Goal: Task Accomplishment & Management: Use online tool/utility

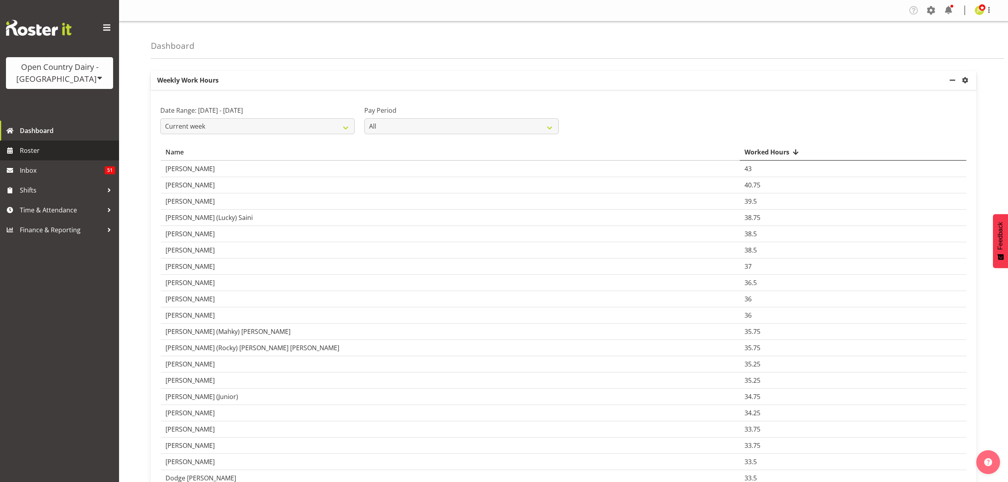
click at [34, 143] on link "Roster" at bounding box center [59, 151] width 119 height 20
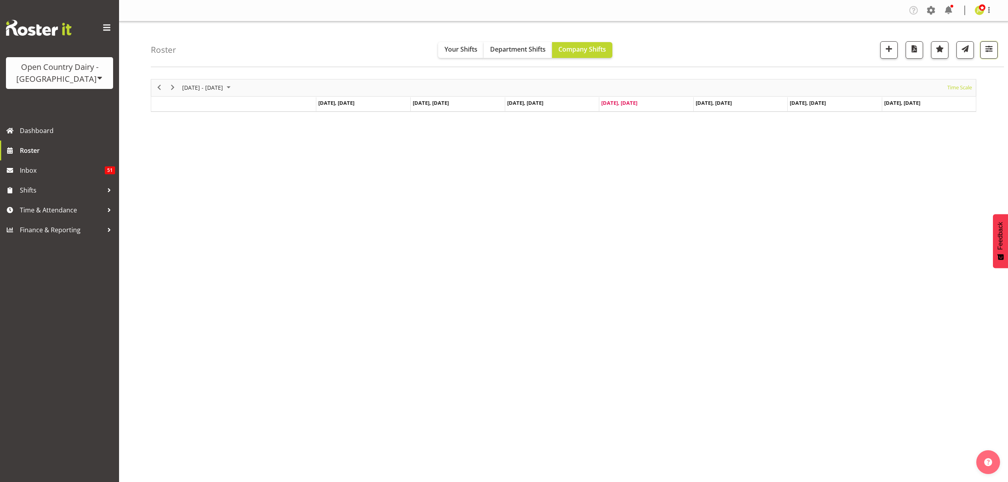
click at [987, 50] on span "button" at bounding box center [989, 49] width 10 height 10
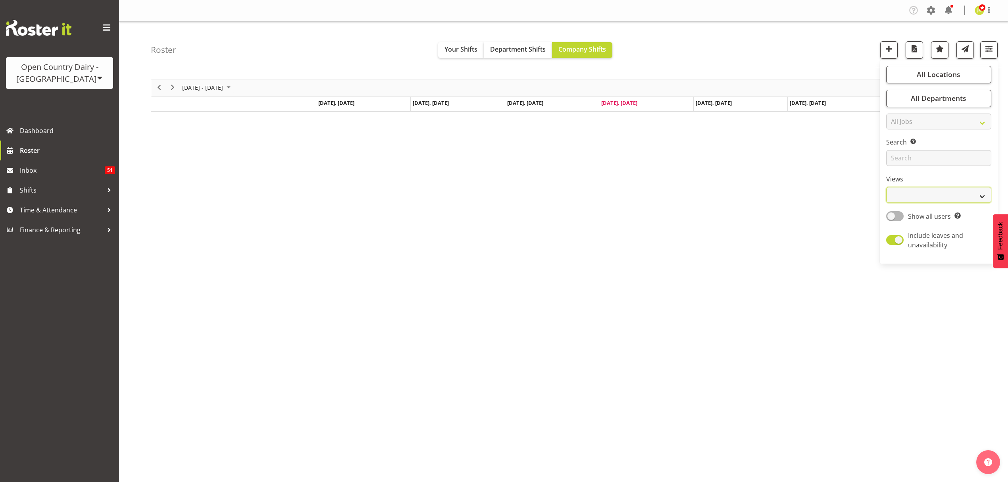
drag, startPoint x: 926, startPoint y: 188, endPoint x: 926, endPoint y: 193, distance: 5.2
click at [926, 188] on select "Staff Role Shift - Horizontal Shift - Vertical Staff - Location" at bounding box center [938, 195] width 105 height 16
select select "shift"
click at [886, 187] on select "Staff Role Shift - Horizontal Shift - Vertical Staff - Location" at bounding box center [938, 195] width 105 height 16
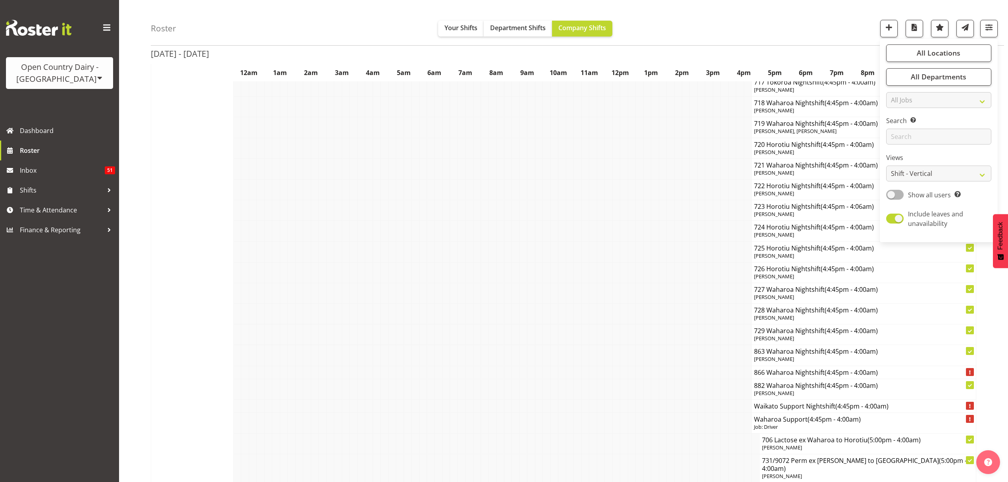
scroll to position [2963, 0]
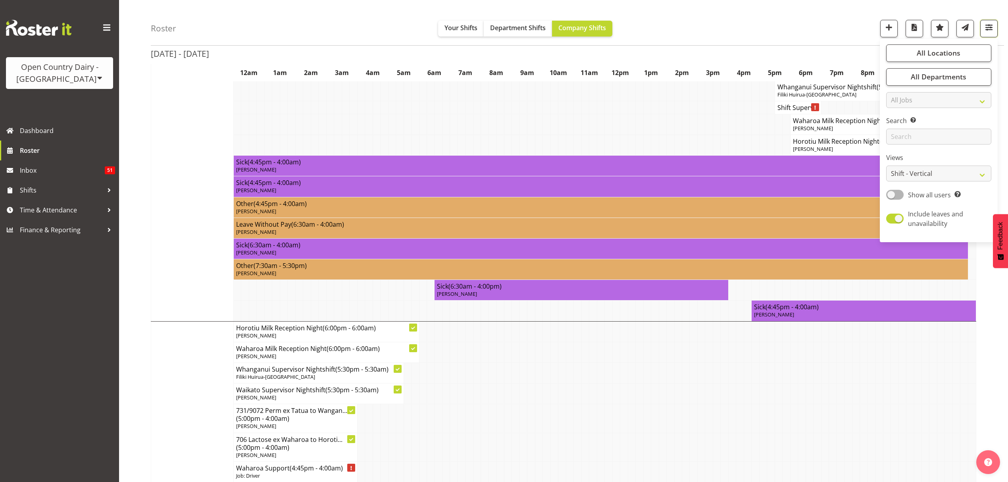
click at [990, 24] on span "button" at bounding box center [989, 27] width 10 height 10
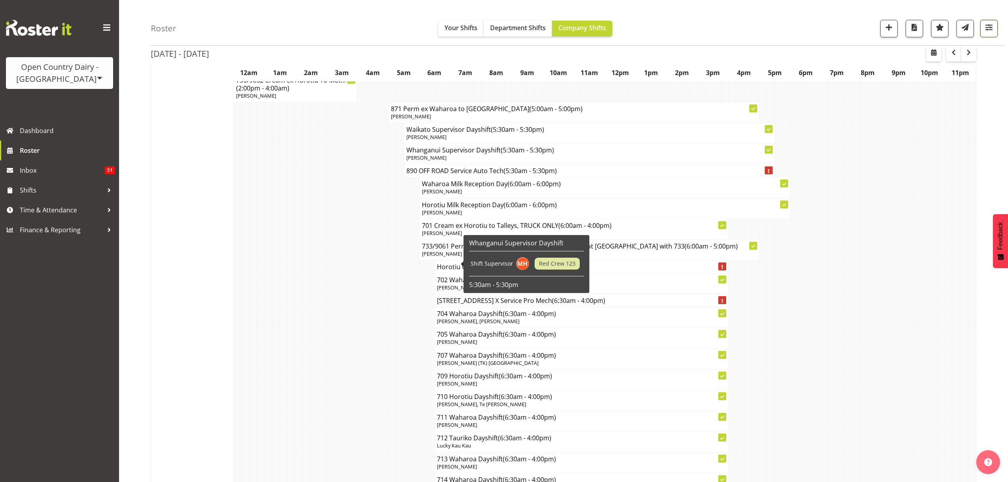
scroll to position [4339, 0]
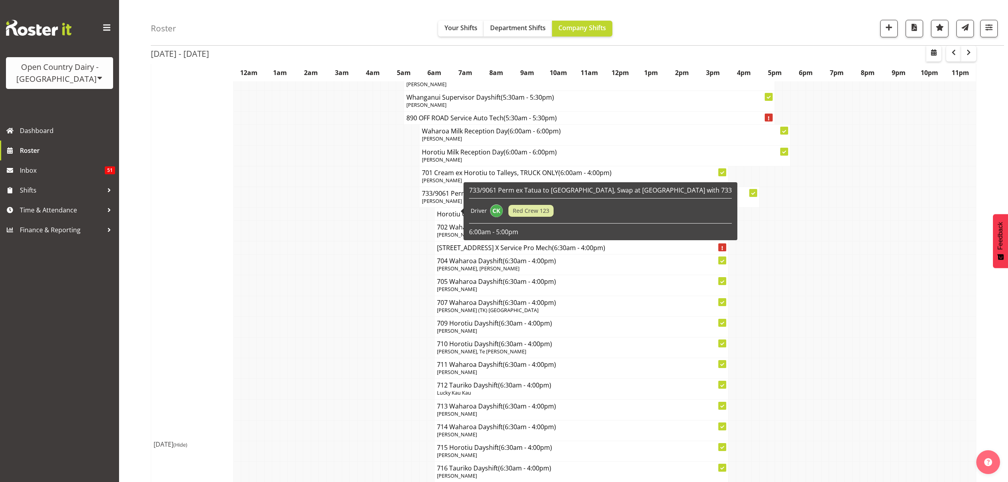
click at [955, 166] on td at bounding box center [957, 155] width 8 height 21
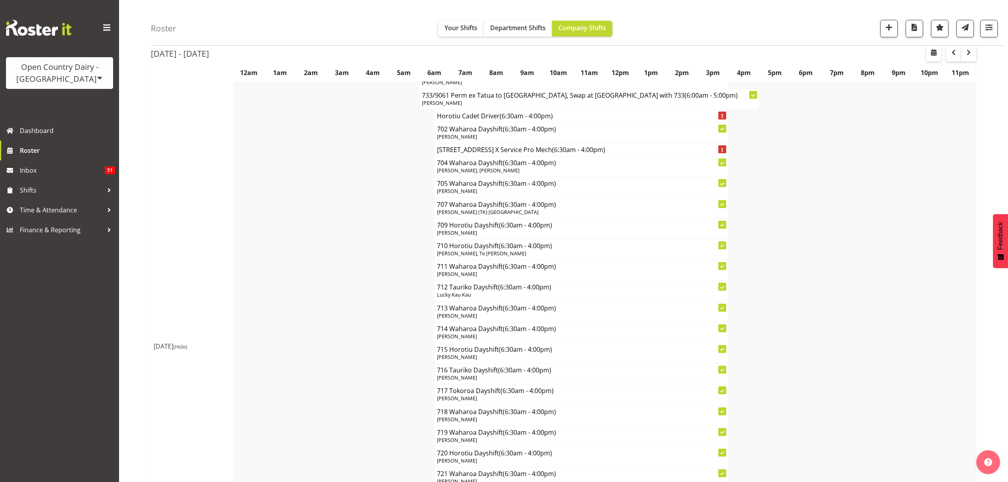
scroll to position [4244, 0]
